Goal: Information Seeking & Learning: Learn about a topic

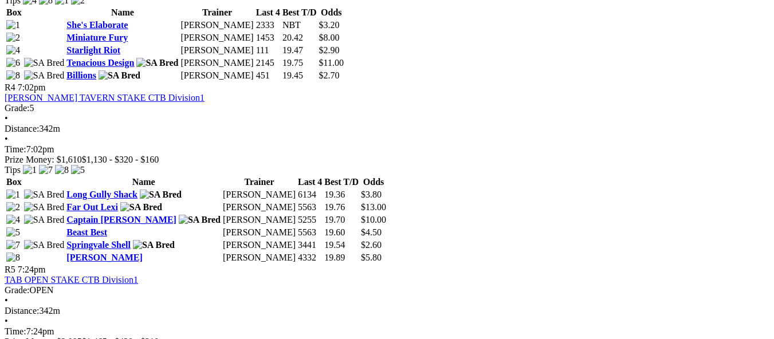
scroll to position [1031, 0]
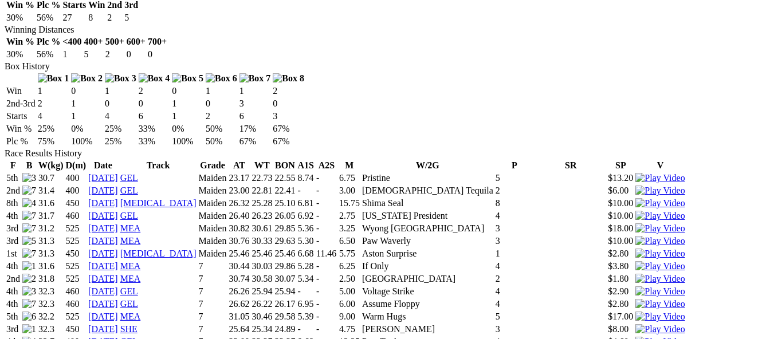
scroll to position [687, 0]
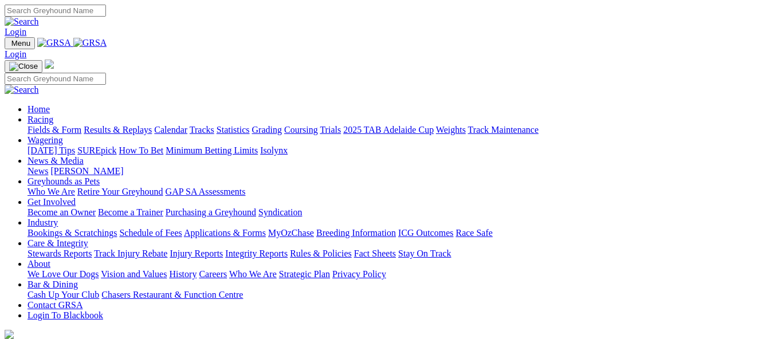
scroll to position [401, 0]
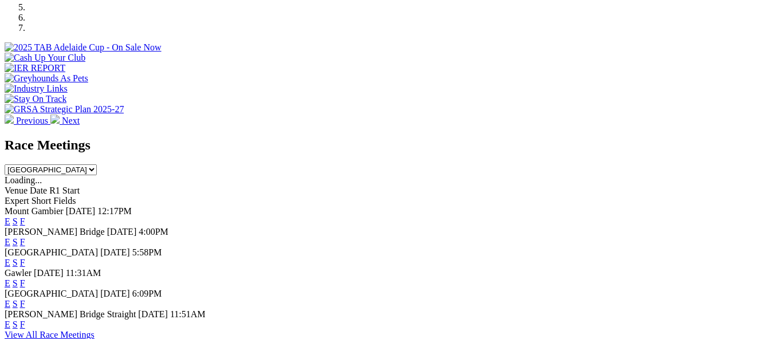
click at [25, 278] on link "F" at bounding box center [22, 283] width 5 height 10
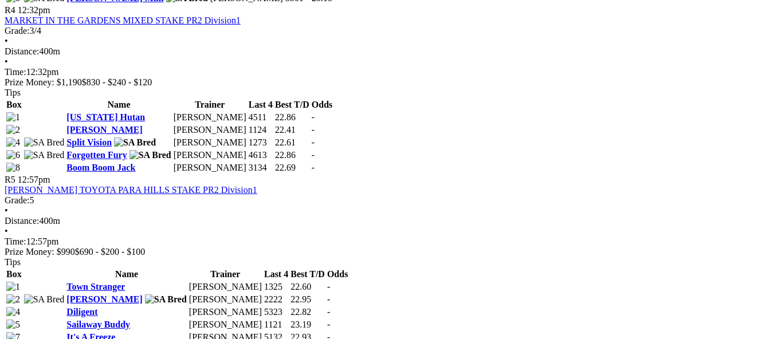
scroll to position [1031, 0]
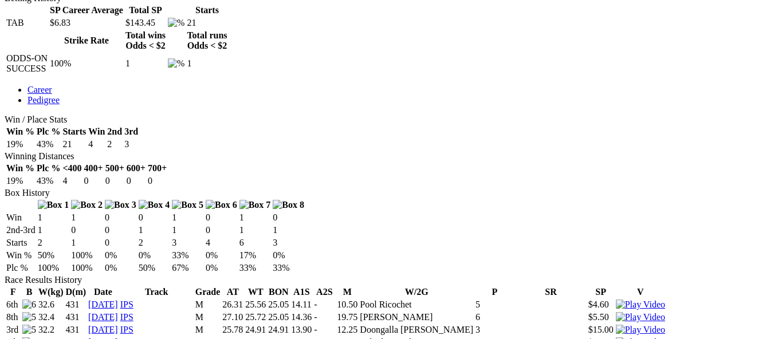
scroll to position [573, 0]
